Goal: Task Accomplishment & Management: Manage account settings

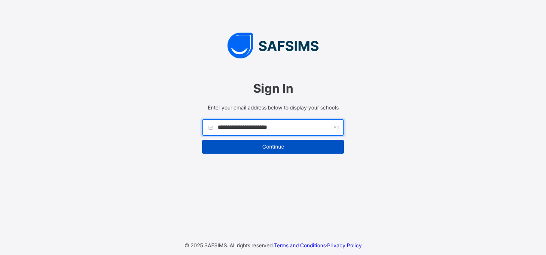
type input "**********"
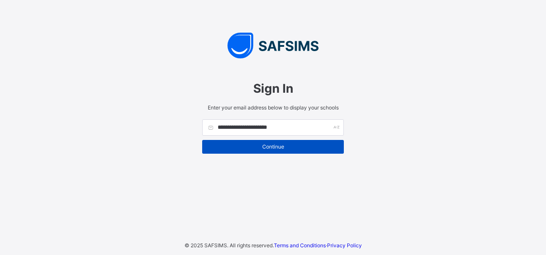
click at [267, 143] on span "Continue" at bounding box center [273, 146] width 129 height 6
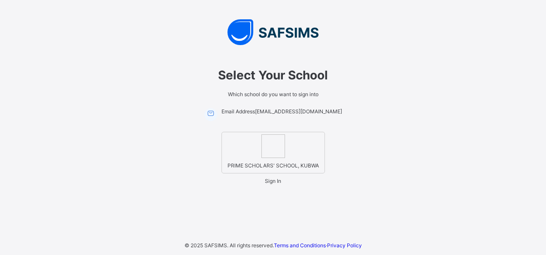
click at [273, 183] on span "Sign In" at bounding box center [273, 181] width 16 height 6
drag, startPoint x: 273, startPoint y: 183, endPoint x: 283, endPoint y: 182, distance: 10.0
click at [281, 182] on div "Sign In" at bounding box center [273, 181] width 16 height 6
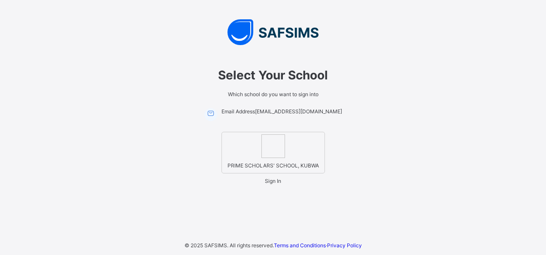
click at [281, 182] on div "Sign In" at bounding box center [273, 181] width 16 height 6
click at [278, 184] on span "Sign In" at bounding box center [273, 181] width 16 height 6
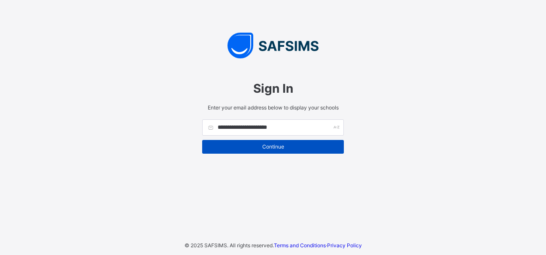
click at [273, 146] on span "Continue" at bounding box center [273, 146] width 129 height 6
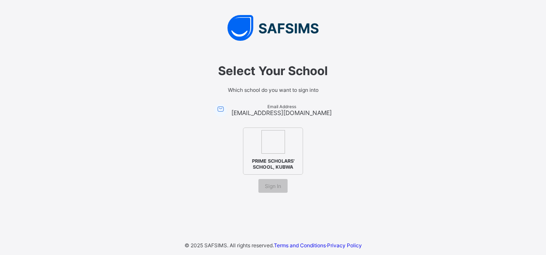
click at [277, 140] on img at bounding box center [273, 142] width 24 height 24
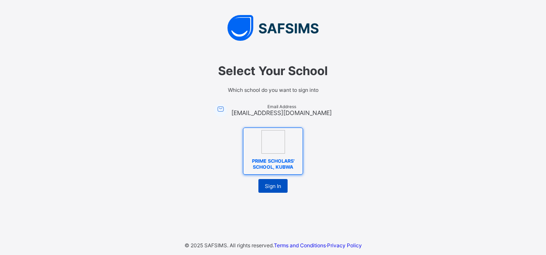
click at [271, 184] on span "Sign In" at bounding box center [273, 186] width 16 height 6
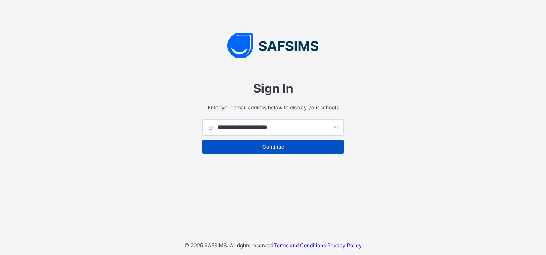
click at [271, 147] on span "Continue" at bounding box center [273, 146] width 129 height 6
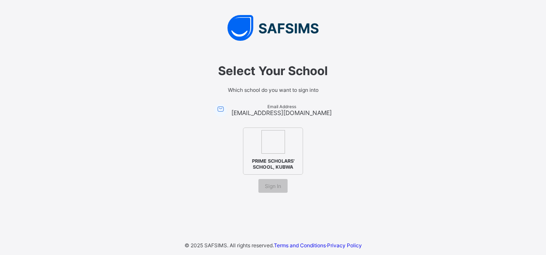
click at [273, 136] on img at bounding box center [273, 142] width 24 height 24
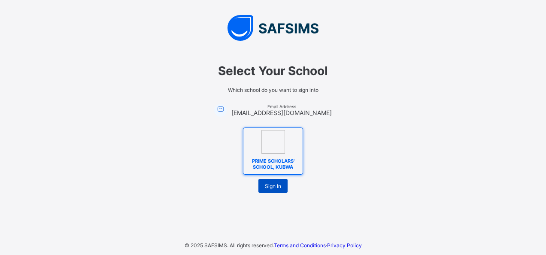
click at [270, 183] on span "Sign In" at bounding box center [273, 186] width 16 height 6
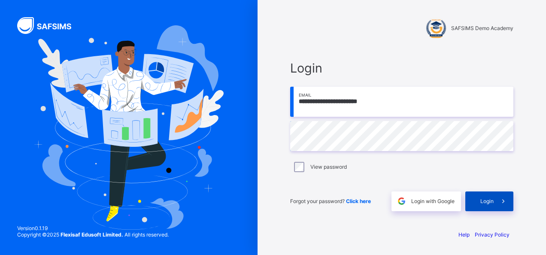
click at [482, 204] on div "Login" at bounding box center [489, 201] width 48 height 20
click at [495, 200] on span at bounding box center [504, 201] width 20 height 20
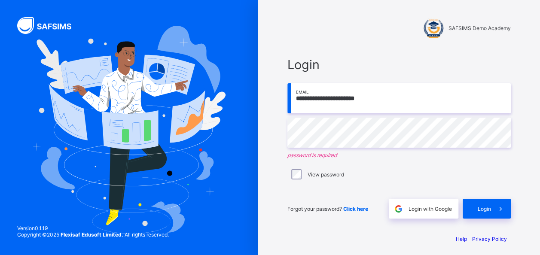
drag, startPoint x: 481, startPoint y: 0, endPoint x: 338, endPoint y: 29, distance: 145.4
click at [338, 29] on div "SAFSIMS Demo Academy" at bounding box center [398, 27] width 223 height 21
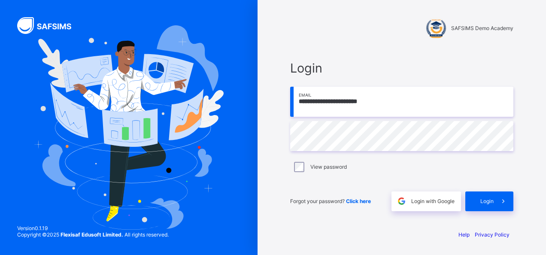
click at [439, 26] on div at bounding box center [435, 27] width 21 height 21
click at [489, 204] on span "Login" at bounding box center [486, 201] width 13 height 6
click at [485, 200] on span "Login" at bounding box center [486, 201] width 13 height 6
click at [486, 199] on span "Login" at bounding box center [486, 201] width 13 height 6
click at [440, 21] on div at bounding box center [435, 27] width 21 height 21
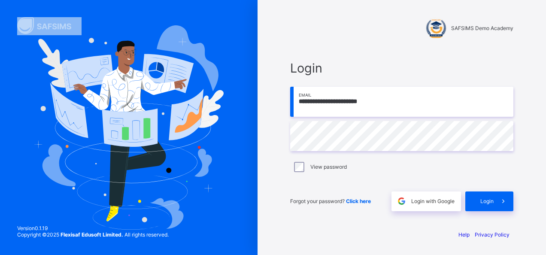
click at [440, 21] on div at bounding box center [435, 27] width 21 height 21
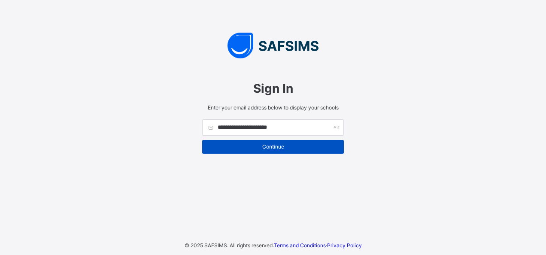
click at [272, 149] on span "Continue" at bounding box center [273, 146] width 129 height 6
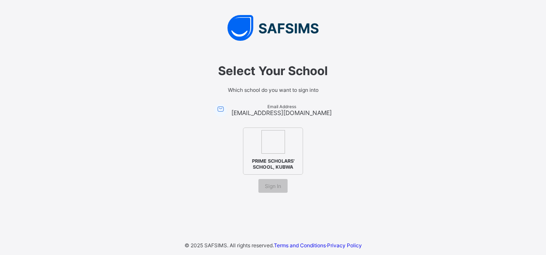
click at [279, 156] on span "PRIME SCHOLARS' SCHOOL, KUBWA" at bounding box center [273, 164] width 52 height 16
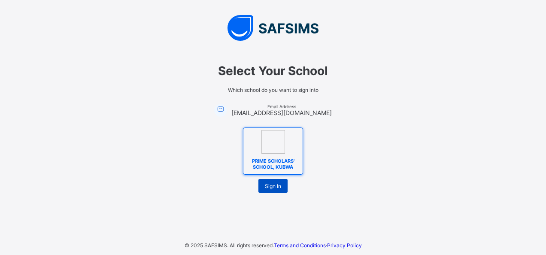
click at [272, 183] on span "Sign In" at bounding box center [273, 186] width 16 height 6
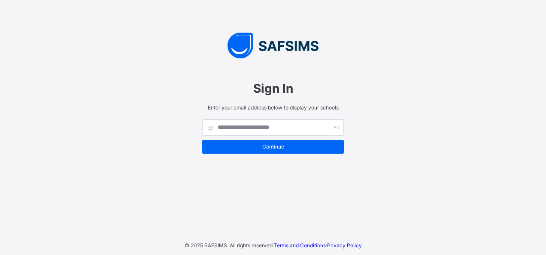
type input "**********"
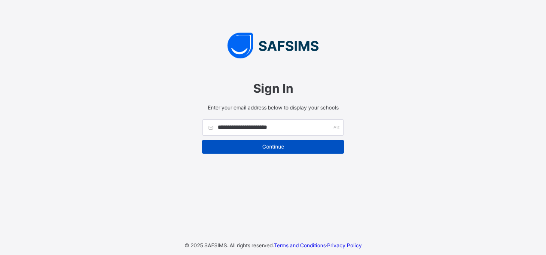
click at [258, 147] on span "Continue" at bounding box center [273, 146] width 129 height 6
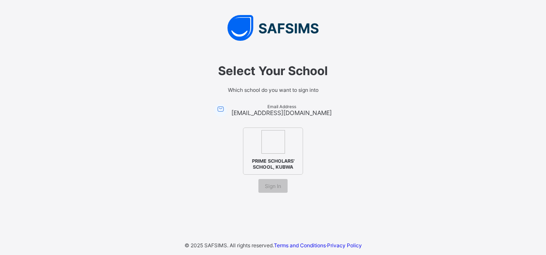
click at [285, 136] on div "PRIME SCHOLARS' SCHOOL, KUBWA" at bounding box center [273, 150] width 60 height 47
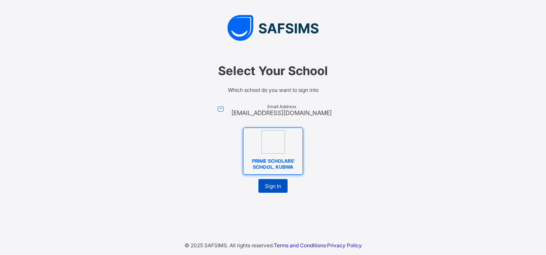
click at [273, 181] on div "Sign In" at bounding box center [272, 186] width 29 height 14
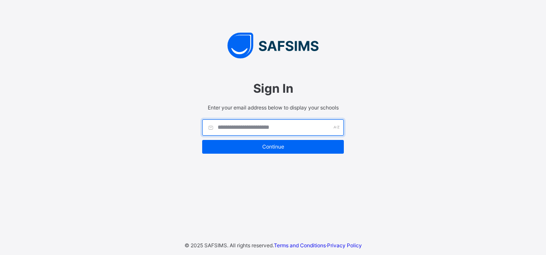
drag, startPoint x: 0, startPoint y: 0, endPoint x: 270, endPoint y: 125, distance: 297.3
click at [270, 125] on input "text" at bounding box center [273, 127] width 142 height 16
type input "**********"
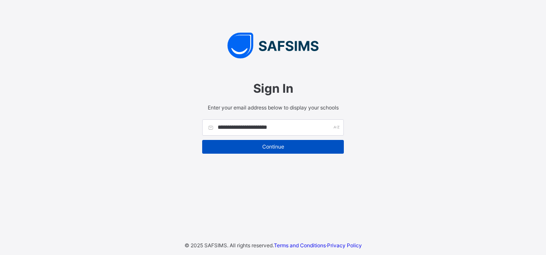
click at [269, 144] on span "Continue" at bounding box center [273, 146] width 129 height 6
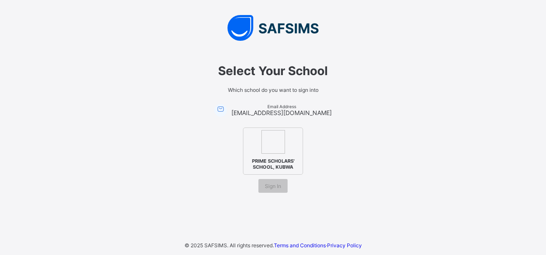
click at [277, 144] on img at bounding box center [273, 142] width 24 height 24
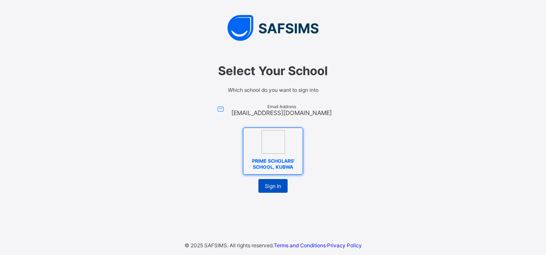
click at [272, 186] on span "Sign In" at bounding box center [273, 186] width 16 height 6
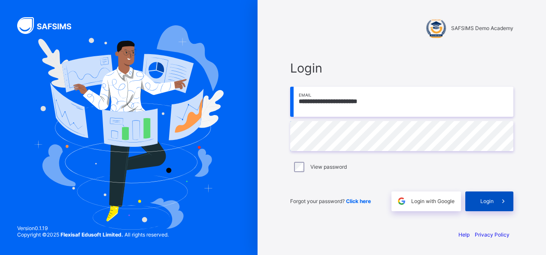
click at [479, 203] on div "Login" at bounding box center [489, 201] width 48 height 20
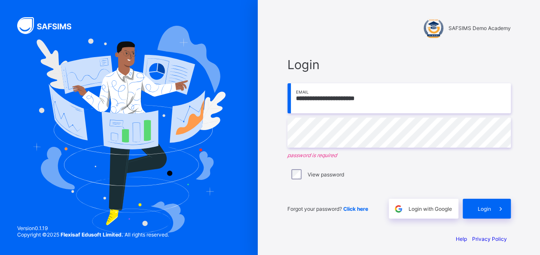
click at [479, 203] on div "Login" at bounding box center [486, 209] width 48 height 20
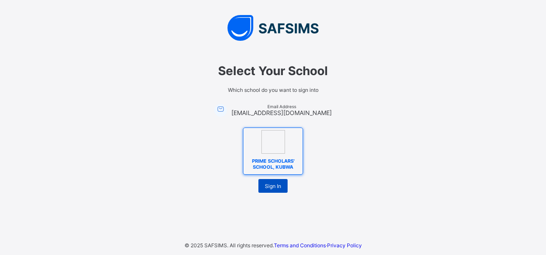
click at [270, 180] on div "Sign In" at bounding box center [272, 186] width 29 height 14
